Goal: Book appointment/travel/reservation

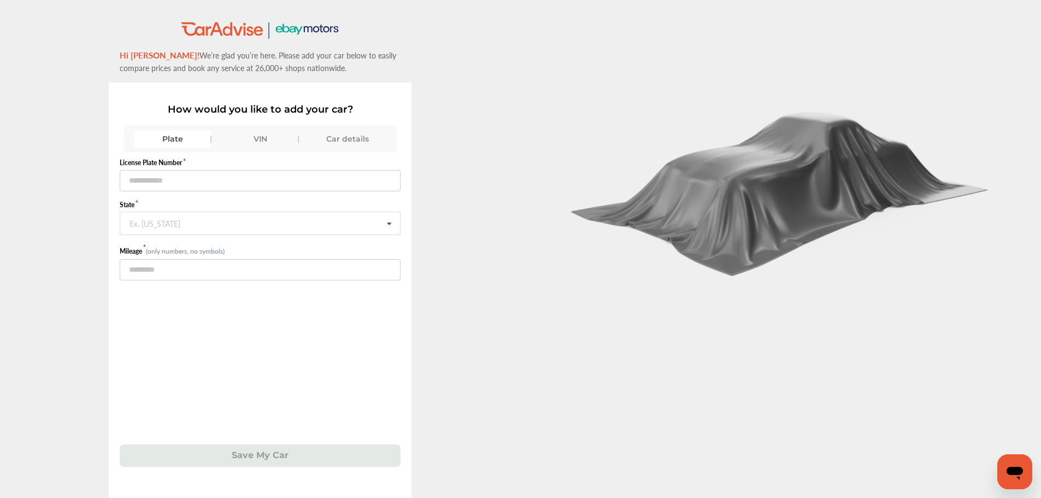
click at [250, 129] on div "Plate VIN Car details" at bounding box center [260, 138] width 273 height 27
click at [247, 137] on div "VIN" at bounding box center [260, 138] width 76 height 17
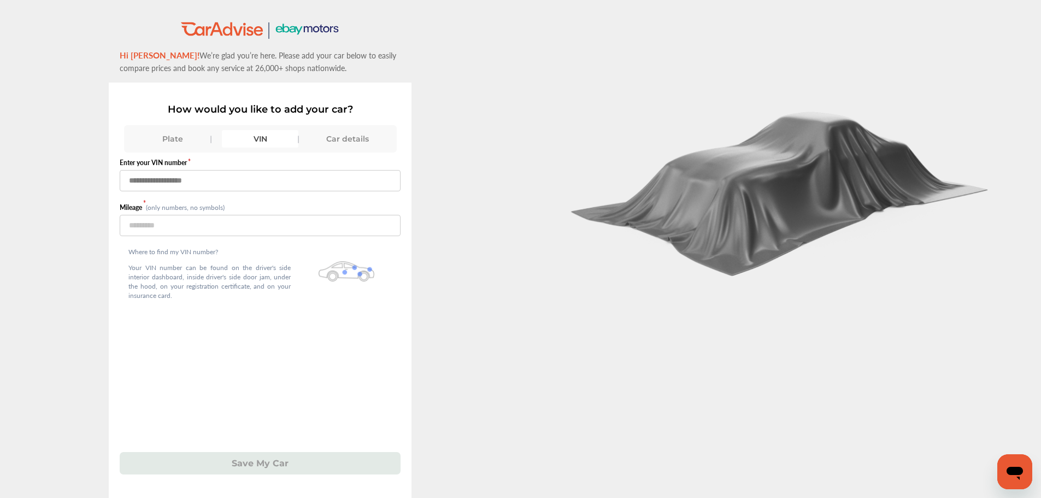
click at [220, 183] on input "text" at bounding box center [260, 180] width 281 height 21
paste input "**********"
type input "**********"
click at [235, 222] on input "number" at bounding box center [260, 225] width 281 height 21
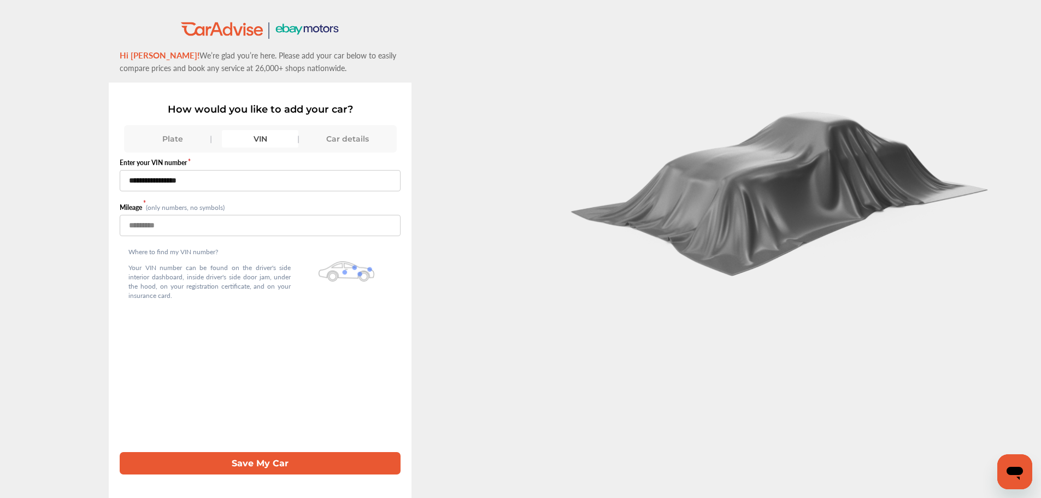
type input "***"
click at [120, 452] on button "Save My Car" at bounding box center [260, 463] width 281 height 22
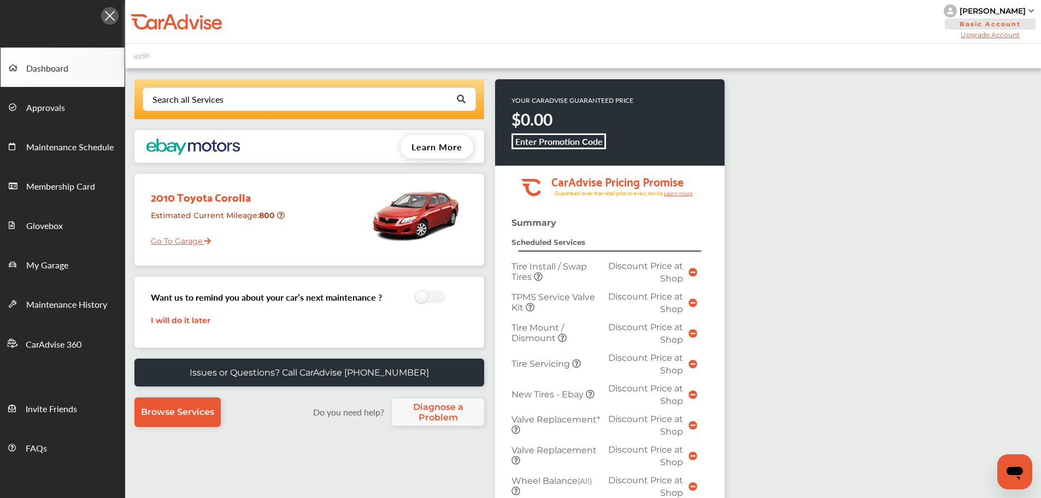
scroll to position [274, 0]
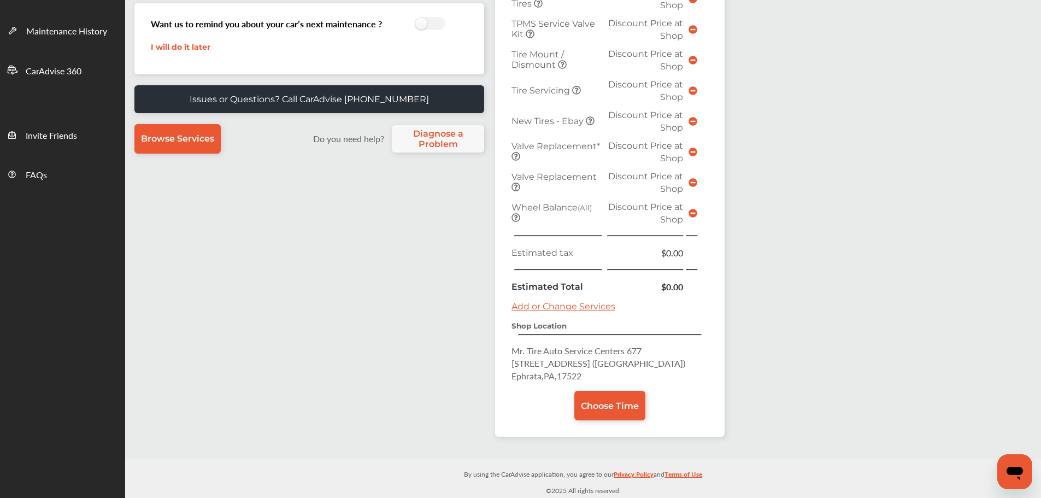
click at [601, 405] on span "Choose Time" at bounding box center [610, 405] width 58 height 10
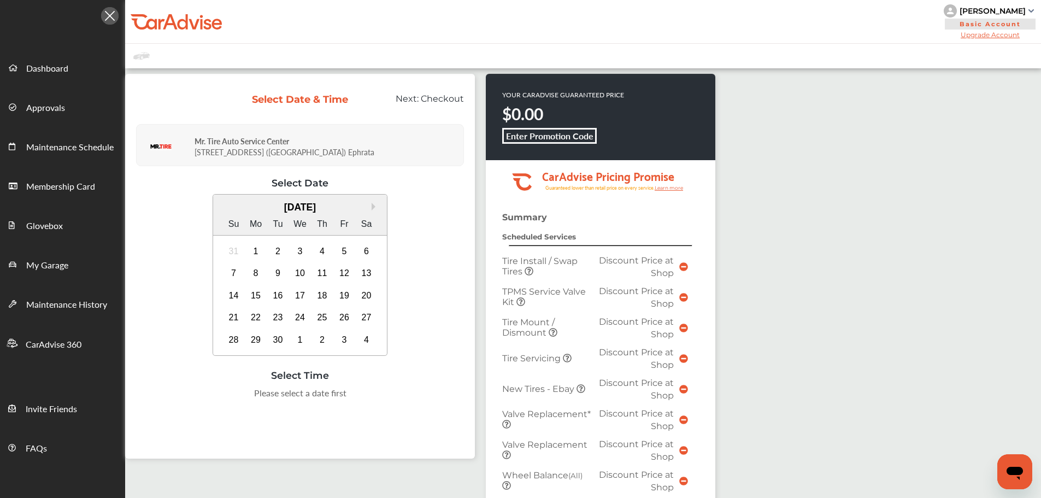
click at [379, 255] on div "[DATE] Su Mo Tu We Th Fr Sa 31 1 2 3 4 5 6 7 8 9 10 11 12 13 14 15 16 17 18 19 …" at bounding box center [300, 274] width 174 height 161
click at [371, 254] on div "6" at bounding box center [366, 251] width 17 height 17
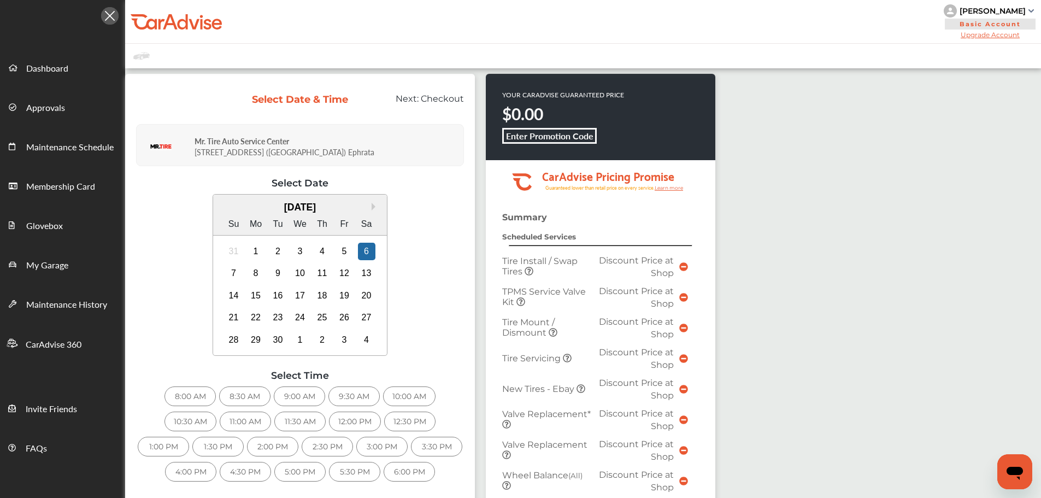
click at [393, 466] on div "6:00 PM" at bounding box center [408, 472] width 51 height 20
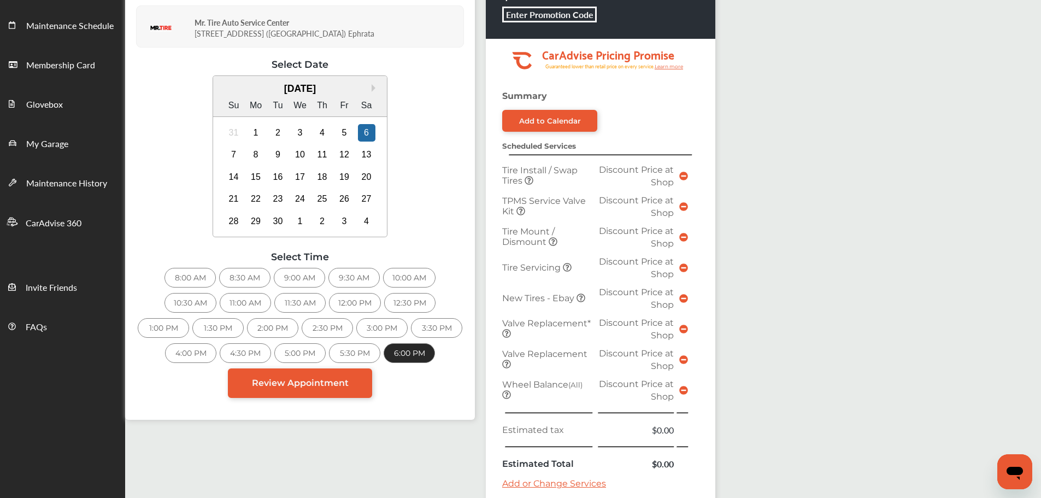
scroll to position [328, 0]
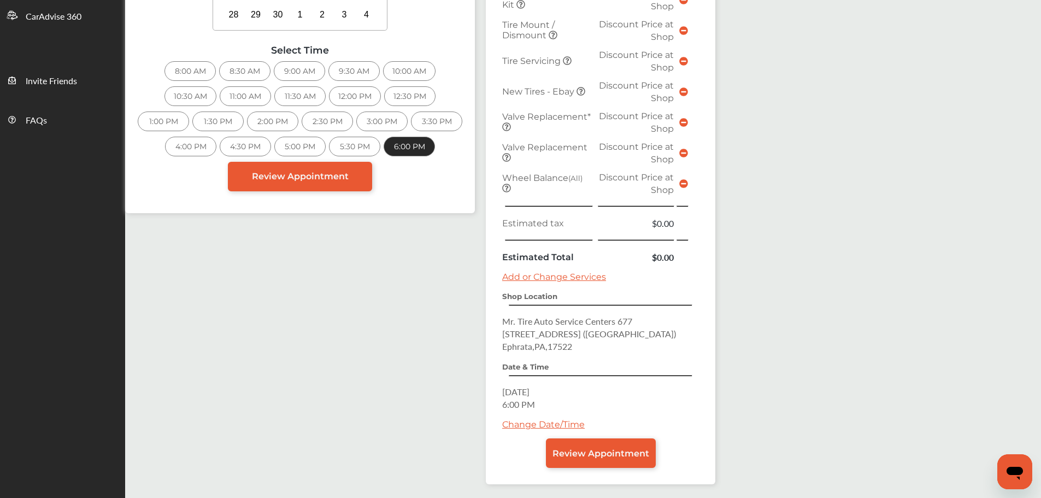
click at [602, 452] on span "Review Appointment" at bounding box center [600, 453] width 97 height 10
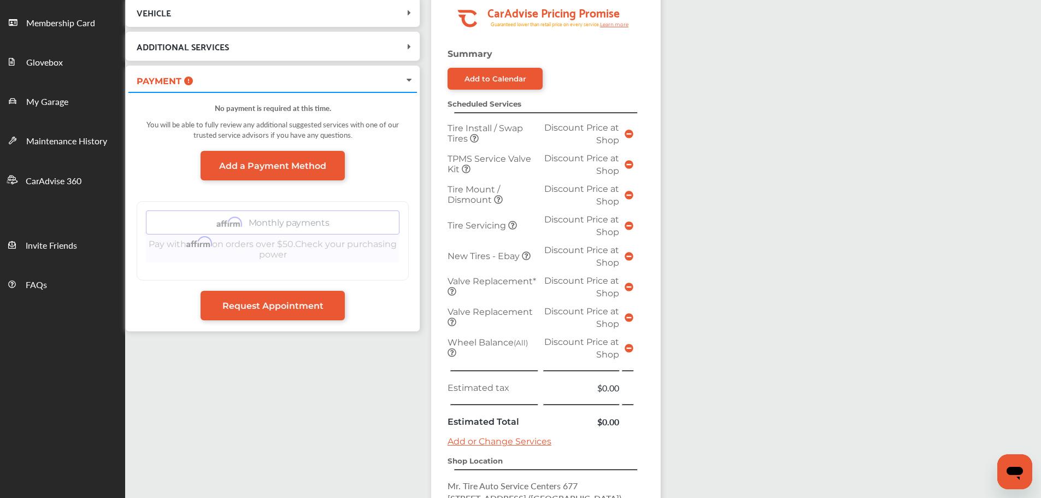
scroll to position [370, 0]
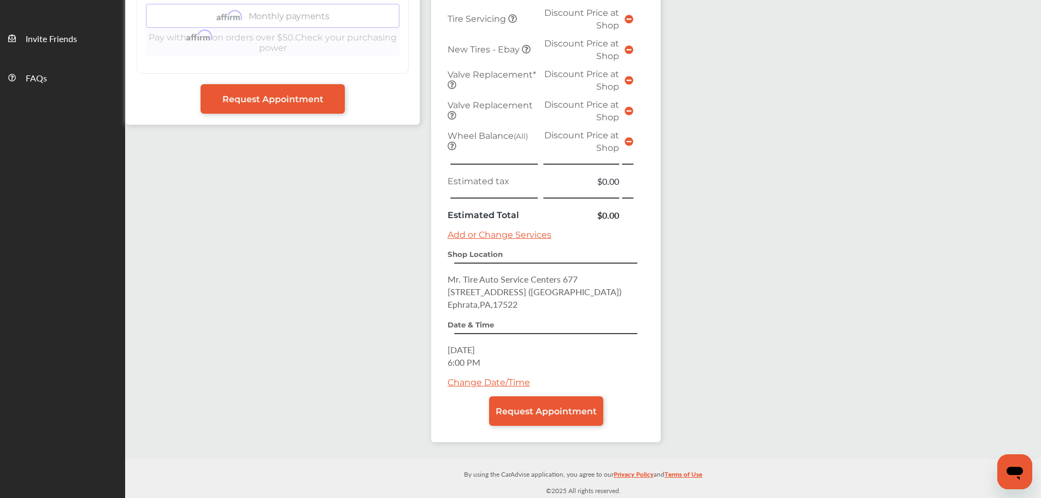
click at [587, 412] on span "Request Appointment" at bounding box center [545, 411] width 101 height 10
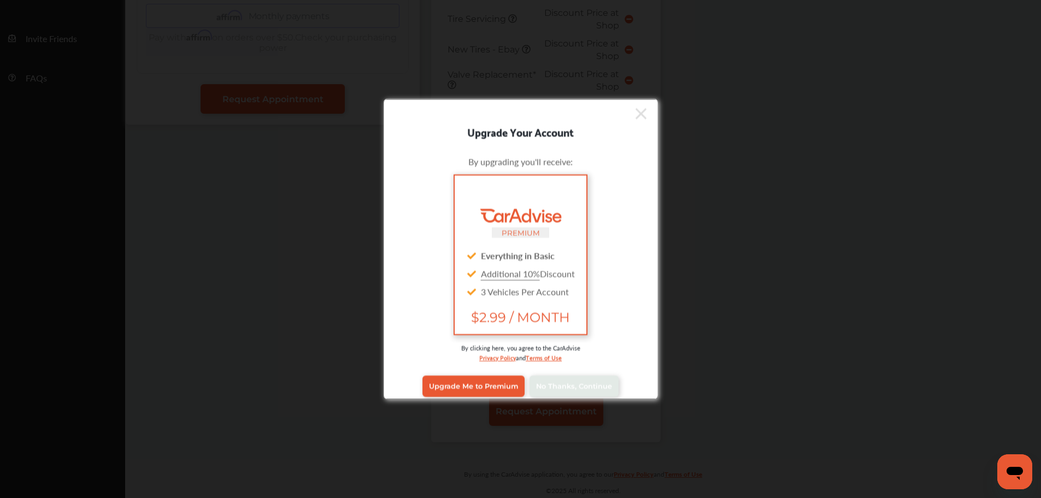
click at [593, 391] on link "No Thanks, Continue" at bounding box center [573, 385] width 89 height 21
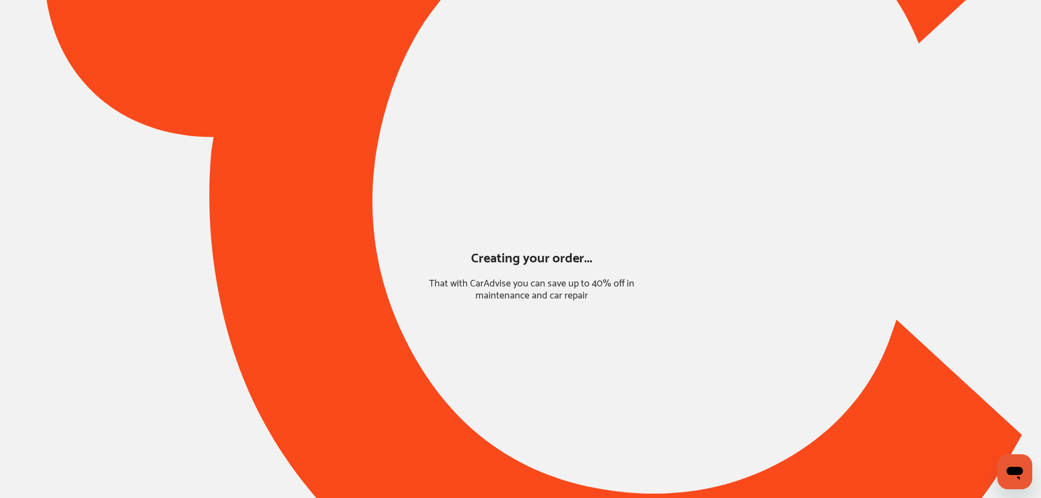
scroll to position [0, 0]
